Goal: Task Accomplishment & Management: Complete application form

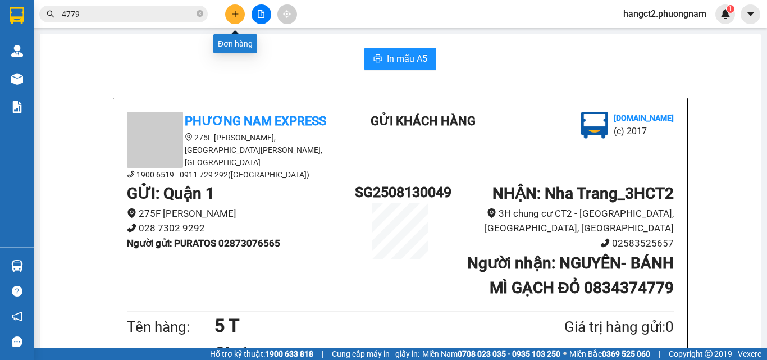
click at [234, 19] on button at bounding box center [235, 14] width 20 height 20
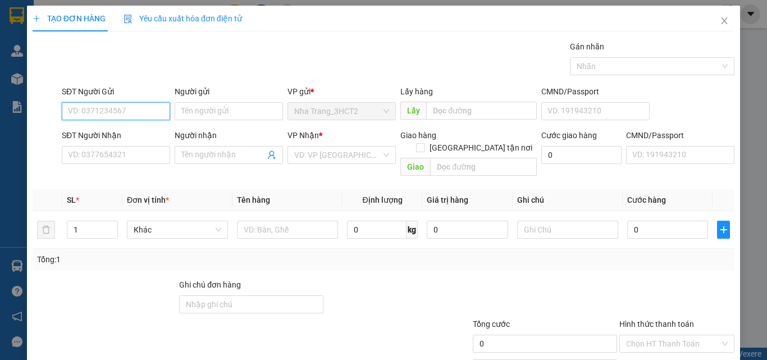
click at [153, 113] on input "SĐT Người Gửi" at bounding box center [116, 111] width 108 height 18
type input "0914462322"
click at [145, 129] on div "0914462322 - HẰNG" at bounding box center [115, 133] width 94 height 12
type input "HẰNG"
type input "0705477509"
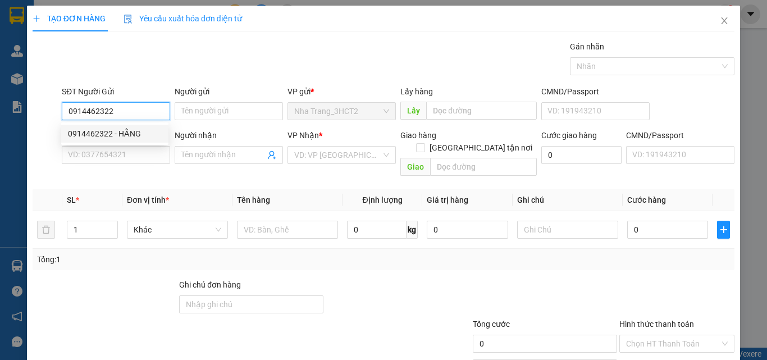
type input "CHÂU"
checkbox input "true"
type input "44 ĐƯỜNG A1 , [GEOGRAPHIC_DATA] , [GEOGRAPHIC_DATA] (GTN:100)"
type input "100.000"
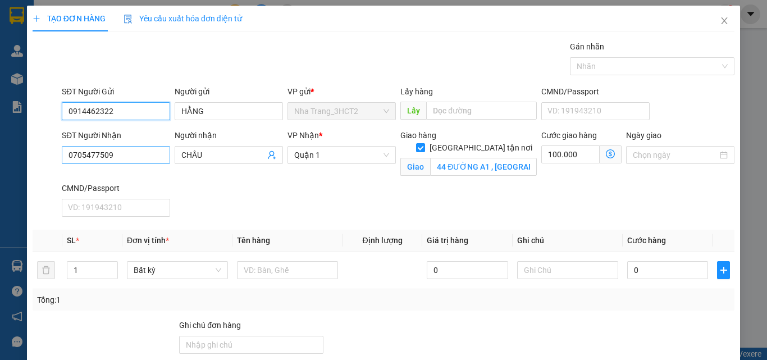
type input "0914462322"
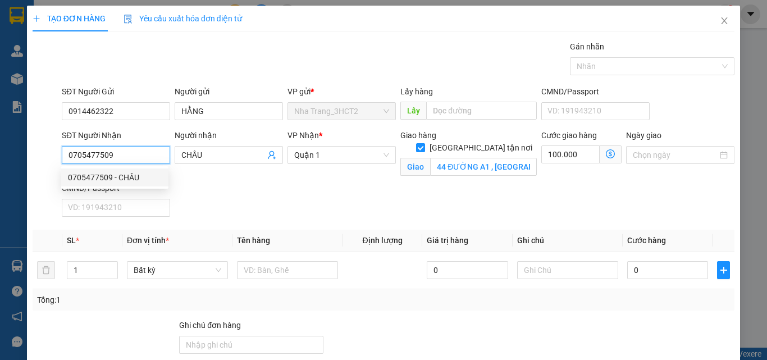
drag, startPoint x: 143, startPoint y: 160, endPoint x: 41, endPoint y: 190, distance: 105.9
click at [41, 190] on div "SĐT Người Nhận 0705477509 Người nhận CHÂU VP Nhận * [GEOGRAPHIC_DATA] tận nơi G…" at bounding box center [383, 175] width 704 height 92
click at [113, 192] on div "0909849977 - MINH" at bounding box center [115, 195] width 94 height 12
type input "0909849977"
type input "MINH"
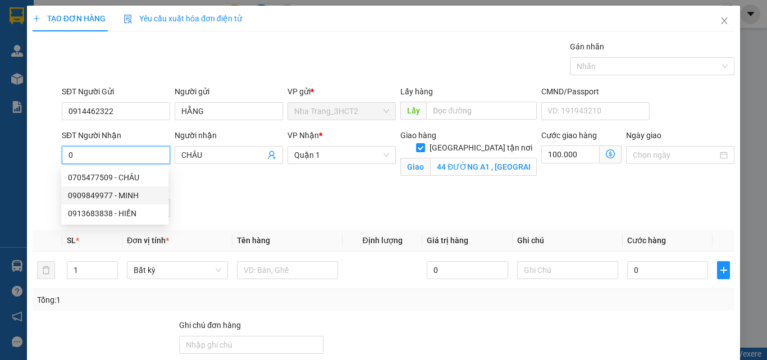
type input "933/24A [GEOGRAPHIC_DATA], [GEOGRAPHIC_DATA], [GEOGRAPHIC_DATA] (GTN: 60)"
type input "60.000"
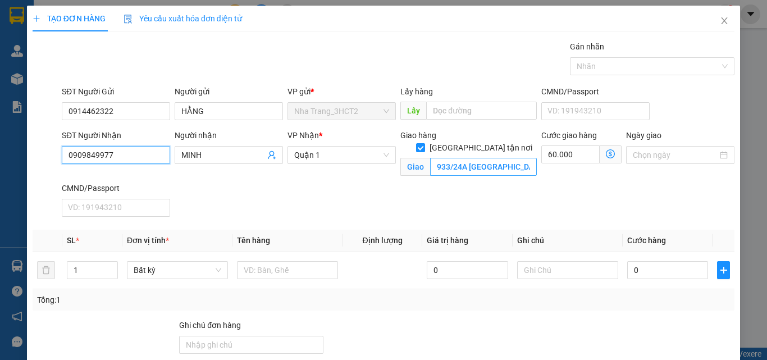
type input "0909849977"
click at [499, 158] on input "933/24A [GEOGRAPHIC_DATA], [GEOGRAPHIC_DATA], [GEOGRAPHIC_DATA] (GTN: 60)" at bounding box center [483, 167] width 107 height 18
click at [515, 158] on input "933/24A [GEOGRAPHIC_DATA], [GEOGRAPHIC_DATA], [GEOGRAPHIC_DATA] (GTN: 60)" at bounding box center [483, 167] width 107 height 18
click at [606, 157] on icon "dollar-circle" at bounding box center [610, 153] width 9 height 9
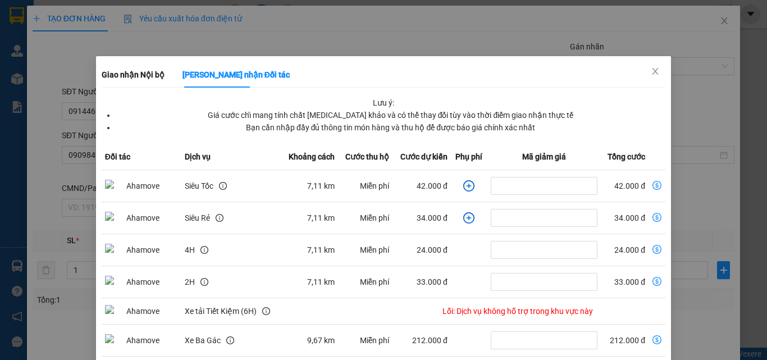
click at [392, 173] on td "42.000 đ" at bounding box center [421, 186] width 58 height 32
click at [651, 72] on icon "close" at bounding box center [655, 71] width 9 height 9
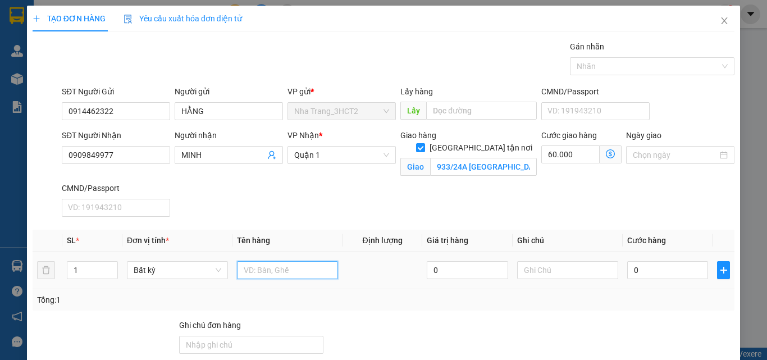
click at [303, 268] on input "text" at bounding box center [287, 270] width 101 height 18
type input "1 GÓI ĐEN"
click at [653, 264] on input "0" at bounding box center [667, 270] width 81 height 18
type input "2"
type input "60.002"
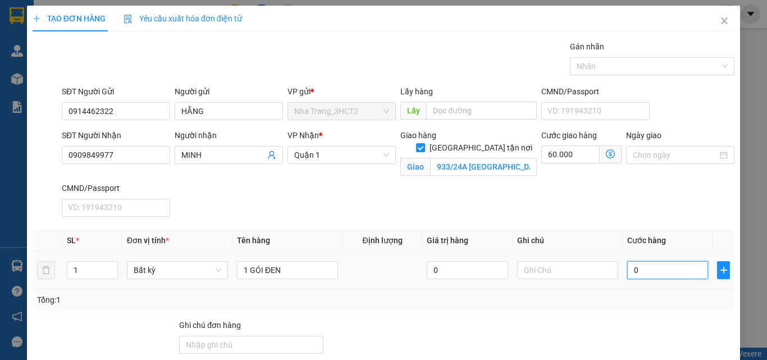
type input "60.002"
type input "20"
type input "60.020"
type input "200"
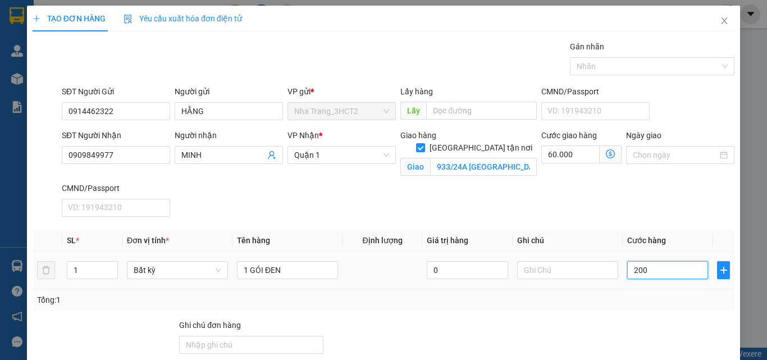
type input "60.200"
type input "2.000"
type input "62.000"
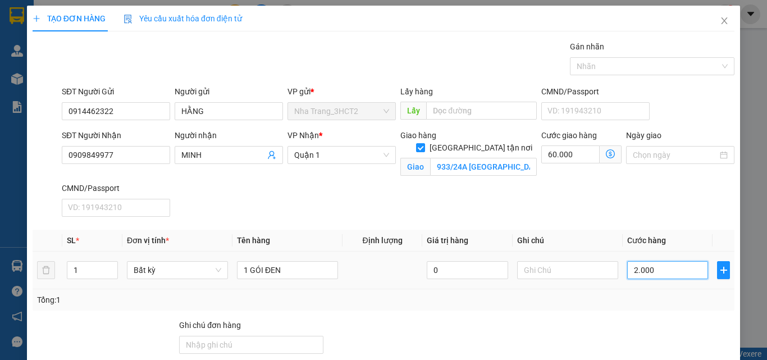
type input "20.000"
type input "80.000"
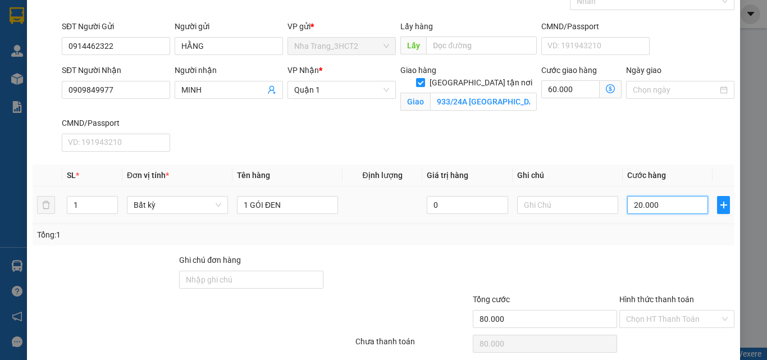
scroll to position [108, 0]
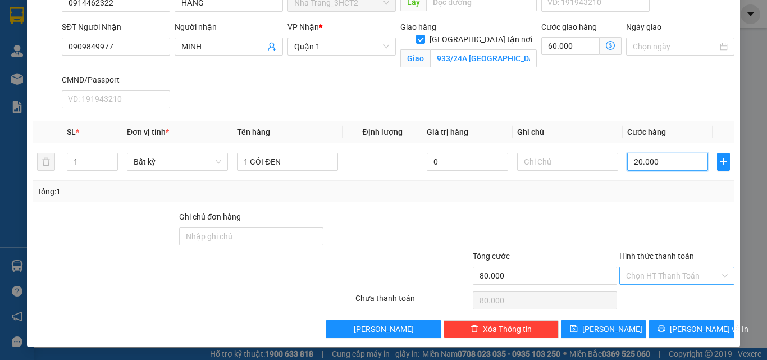
type input "20.000"
click at [651, 276] on input "Hình thức thanh toán" at bounding box center [673, 275] width 94 height 17
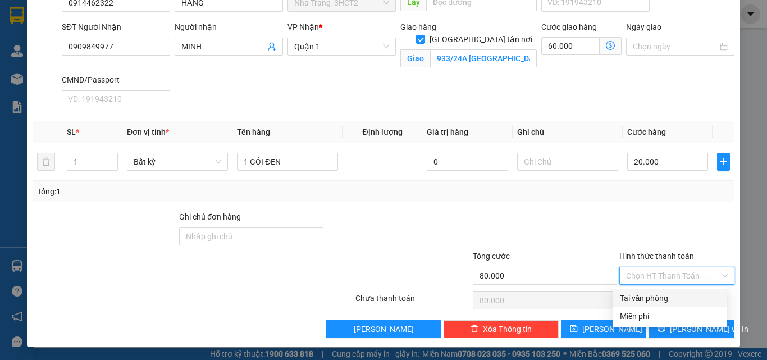
click at [664, 299] on div "Tại văn phòng" at bounding box center [670, 298] width 100 height 12
type input "0"
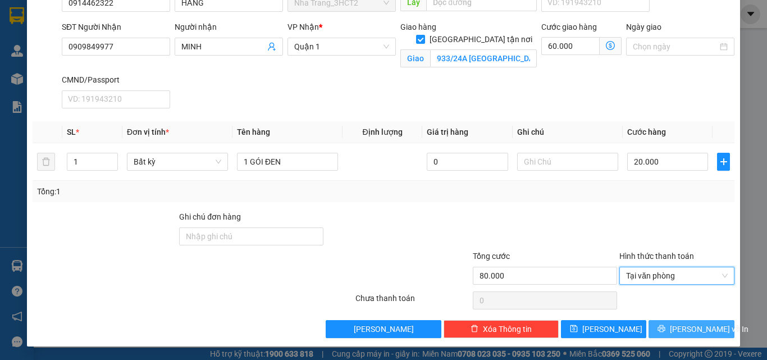
click at [692, 330] on span "[PERSON_NAME] và In" at bounding box center [709, 329] width 79 height 12
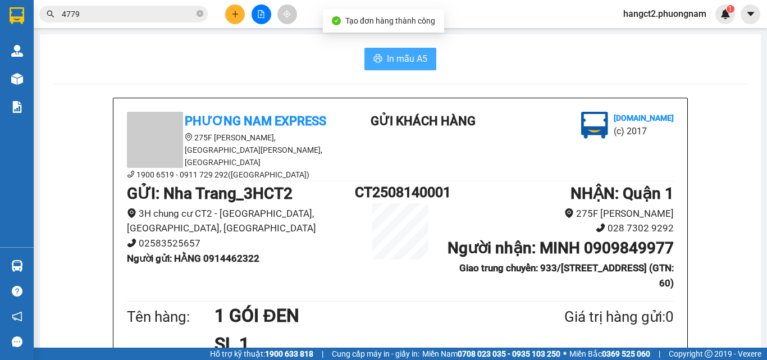
click at [387, 62] on span "In mẫu A5" at bounding box center [407, 59] width 40 height 14
